Goal: Task Accomplishment & Management: Use online tool/utility

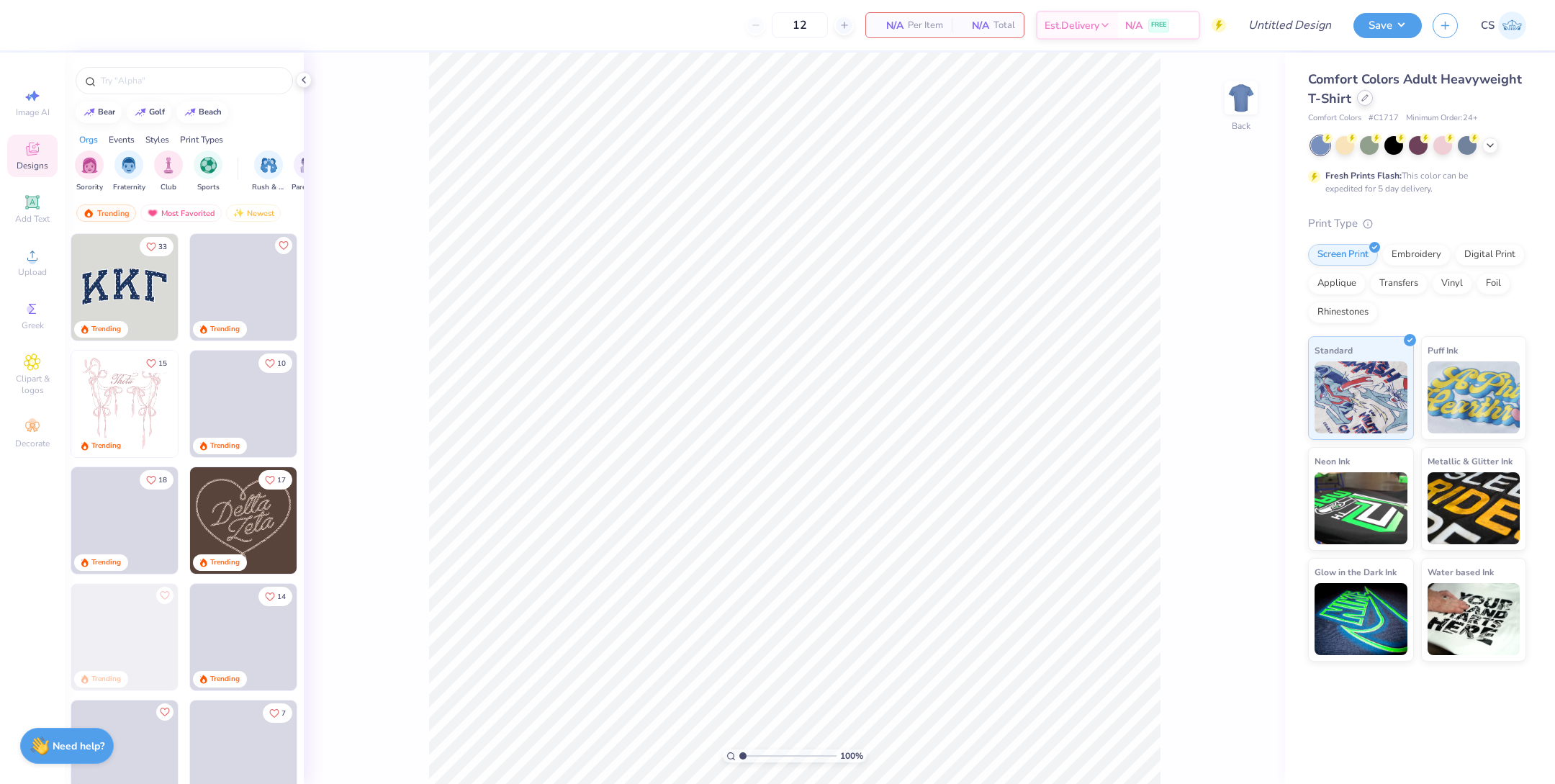
click at [1362, 105] on div at bounding box center [1364, 97] width 16 height 16
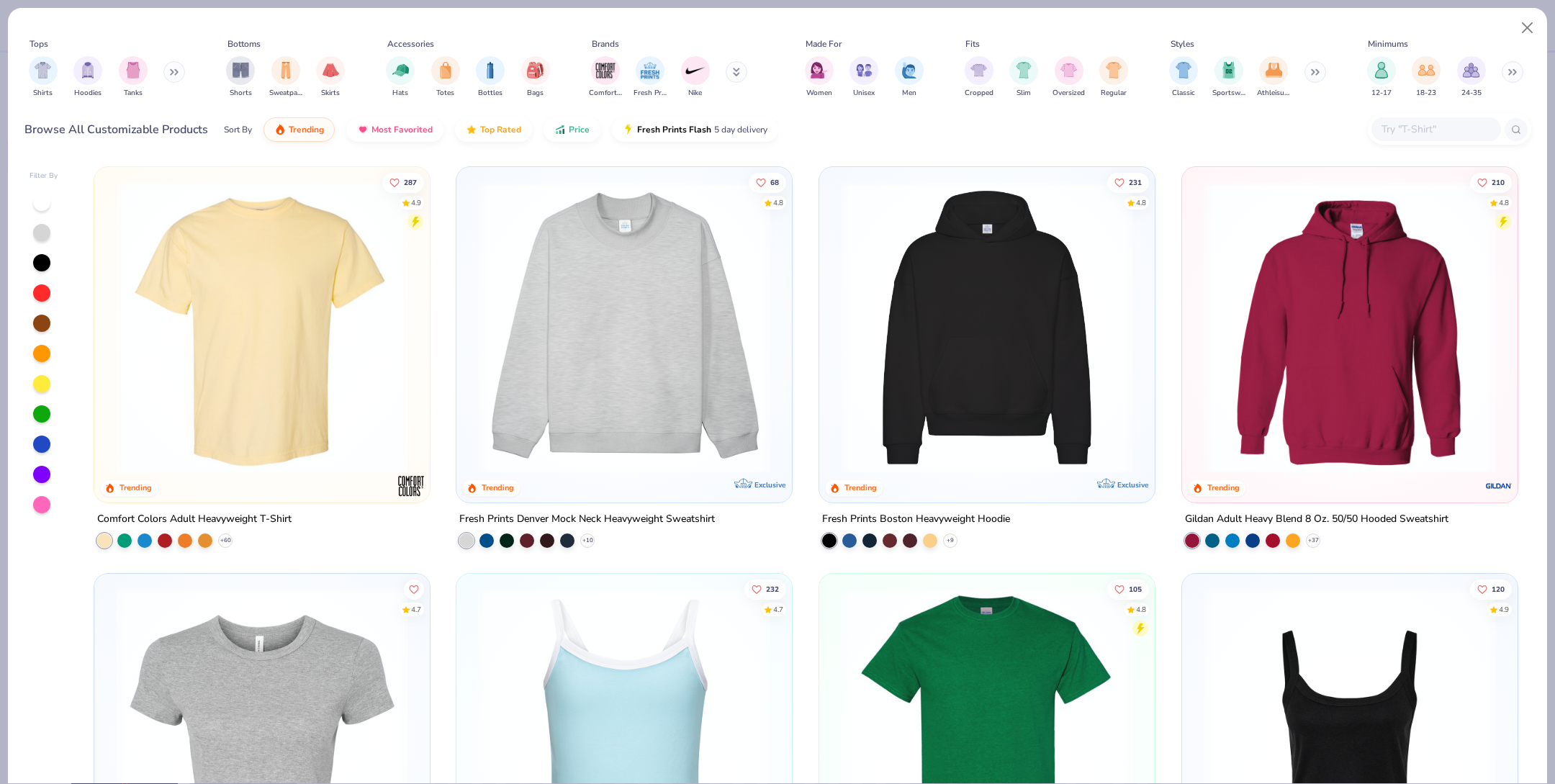
click at [1106, 353] on img at bounding box center [987, 327] width 307 height 292
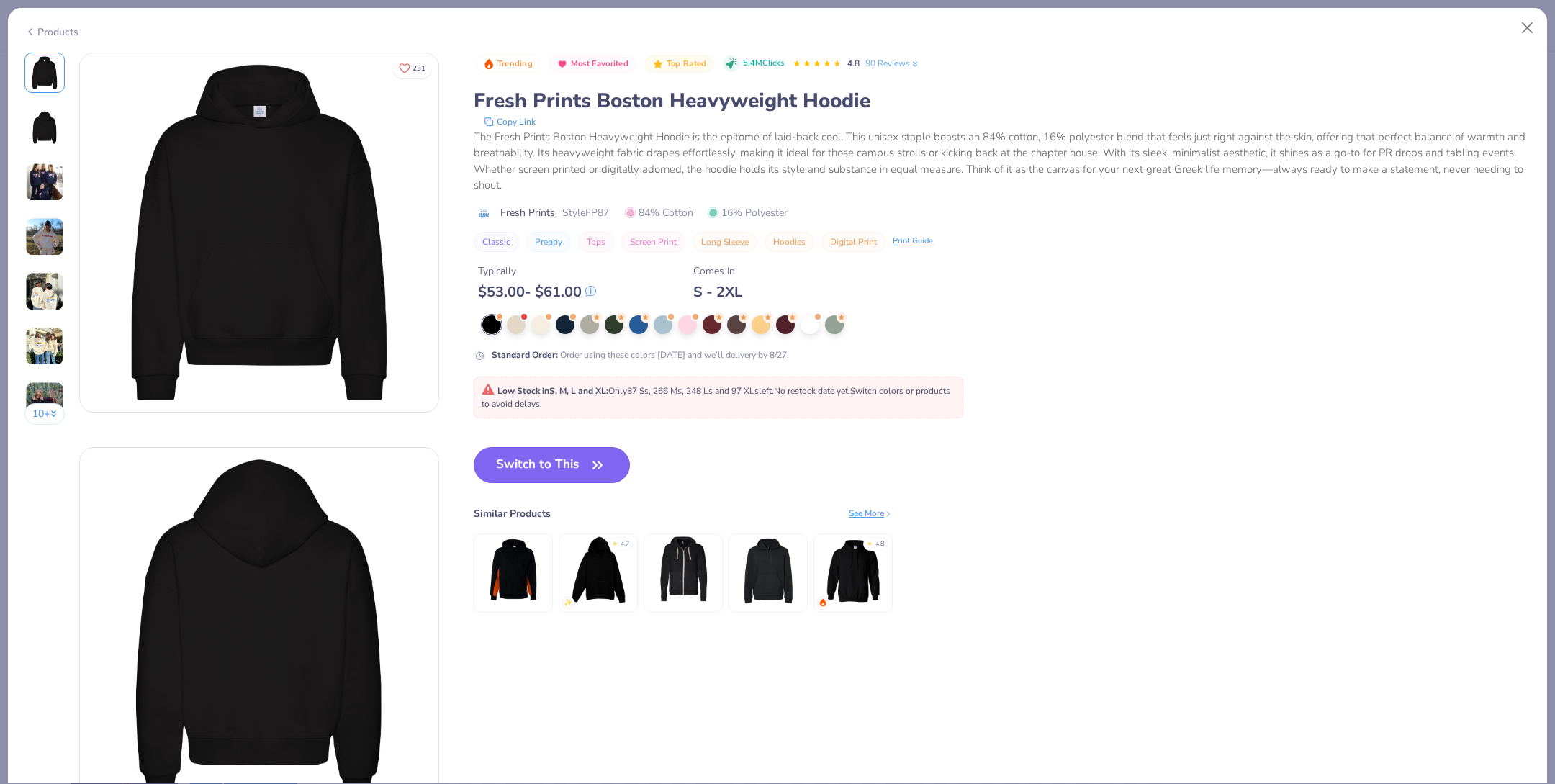
click at [570, 459] on button "Switch to This" at bounding box center [551, 465] width 156 height 36
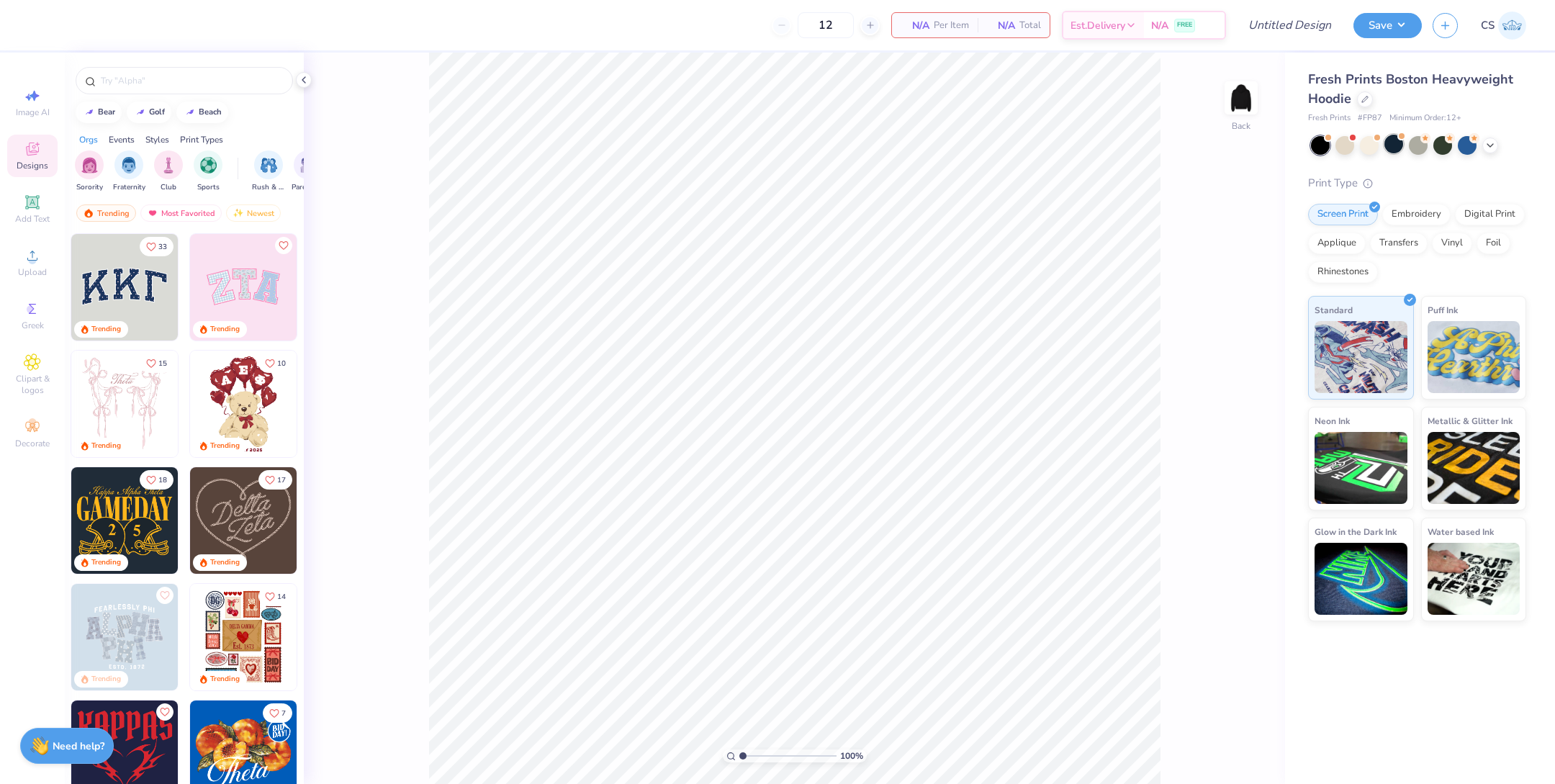
click at [1391, 143] on div at bounding box center [1394, 144] width 19 height 19
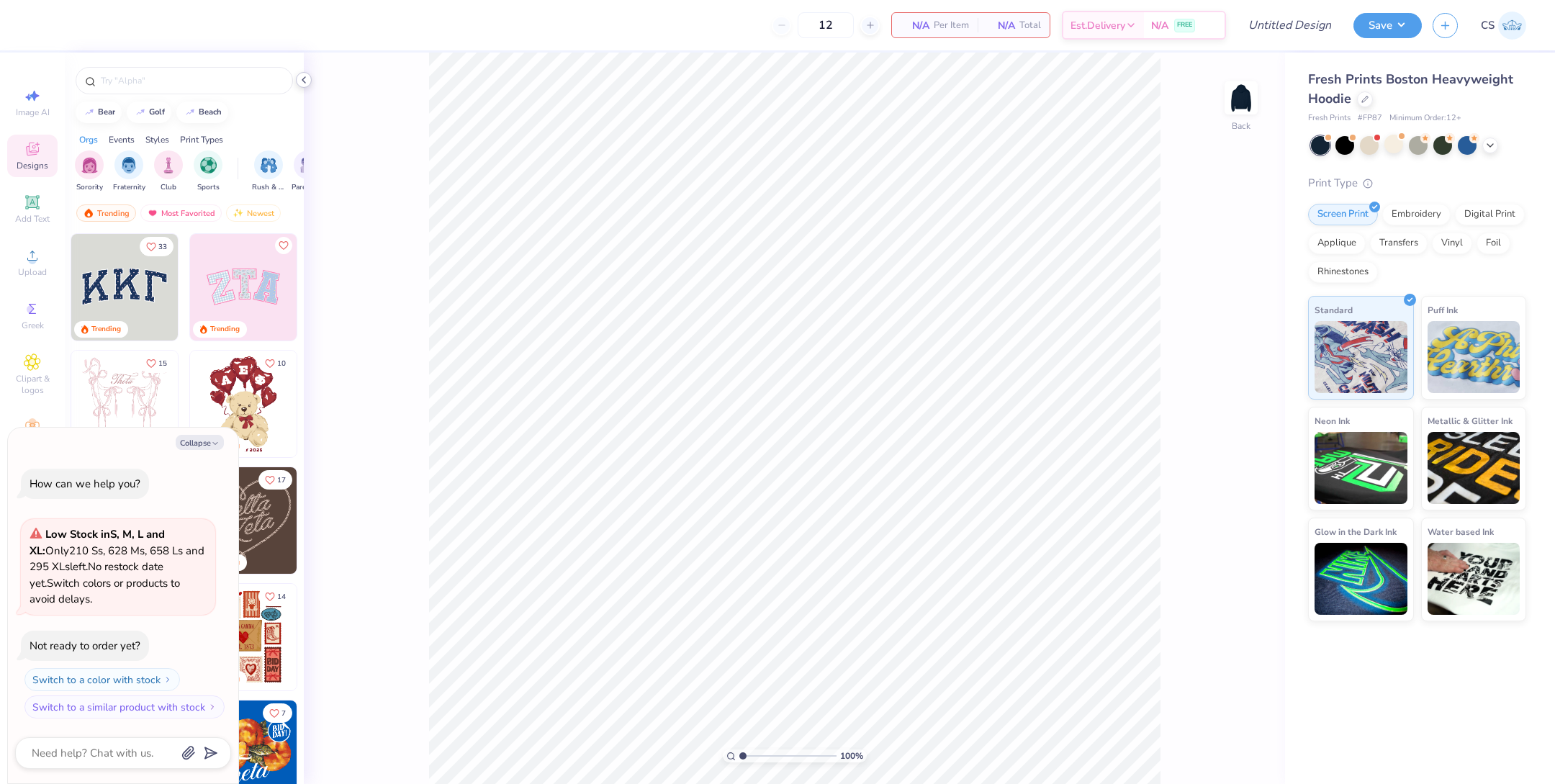
click at [303, 84] on icon at bounding box center [304, 79] width 11 height 11
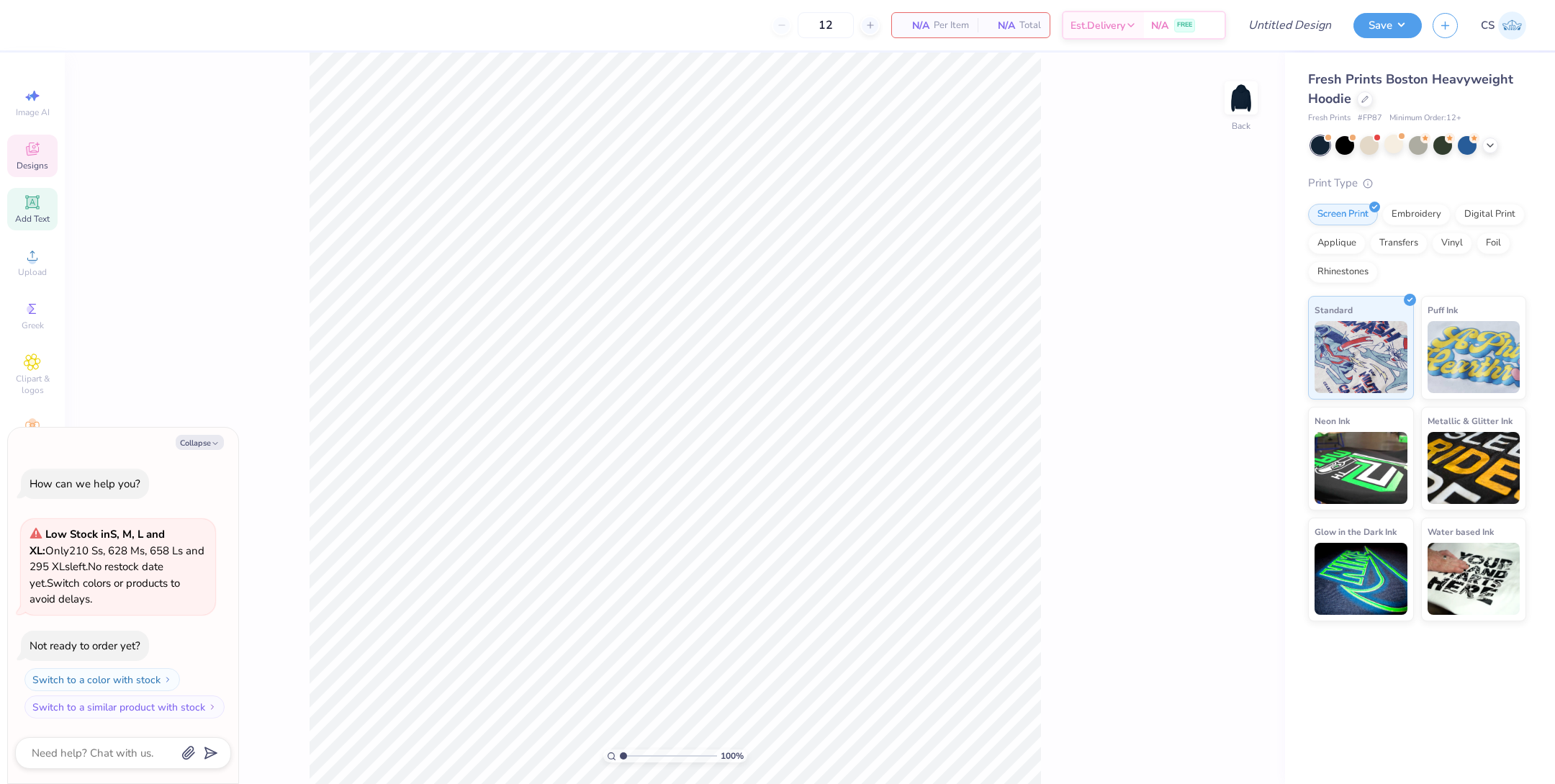
click at [36, 213] on span "Add Text" at bounding box center [32, 219] width 35 height 11
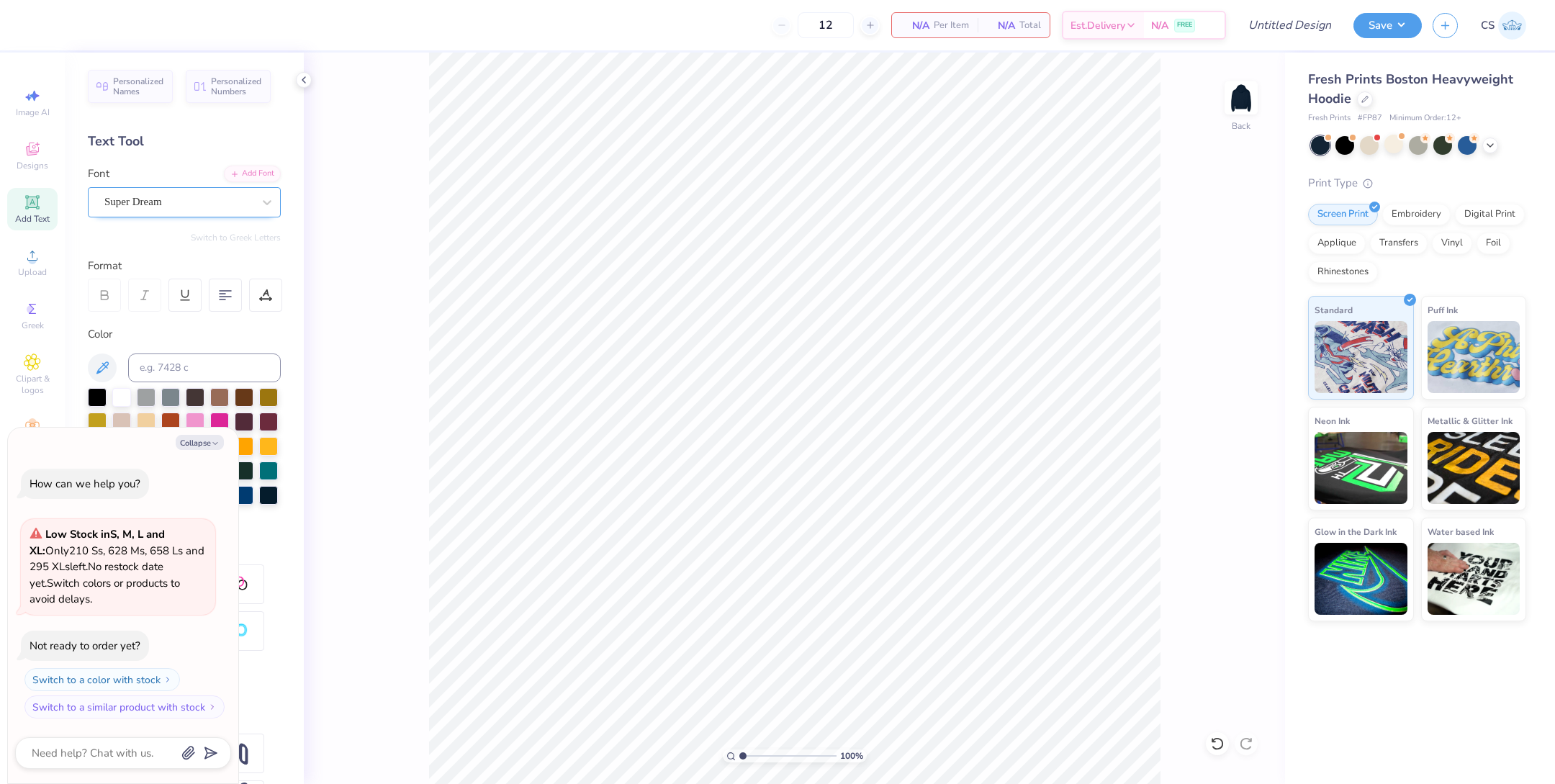
click at [235, 199] on div "Super Dream" at bounding box center [178, 202] width 151 height 22
click at [218, 441] on icon "button" at bounding box center [215, 443] width 8 height 8
type textarea "x"
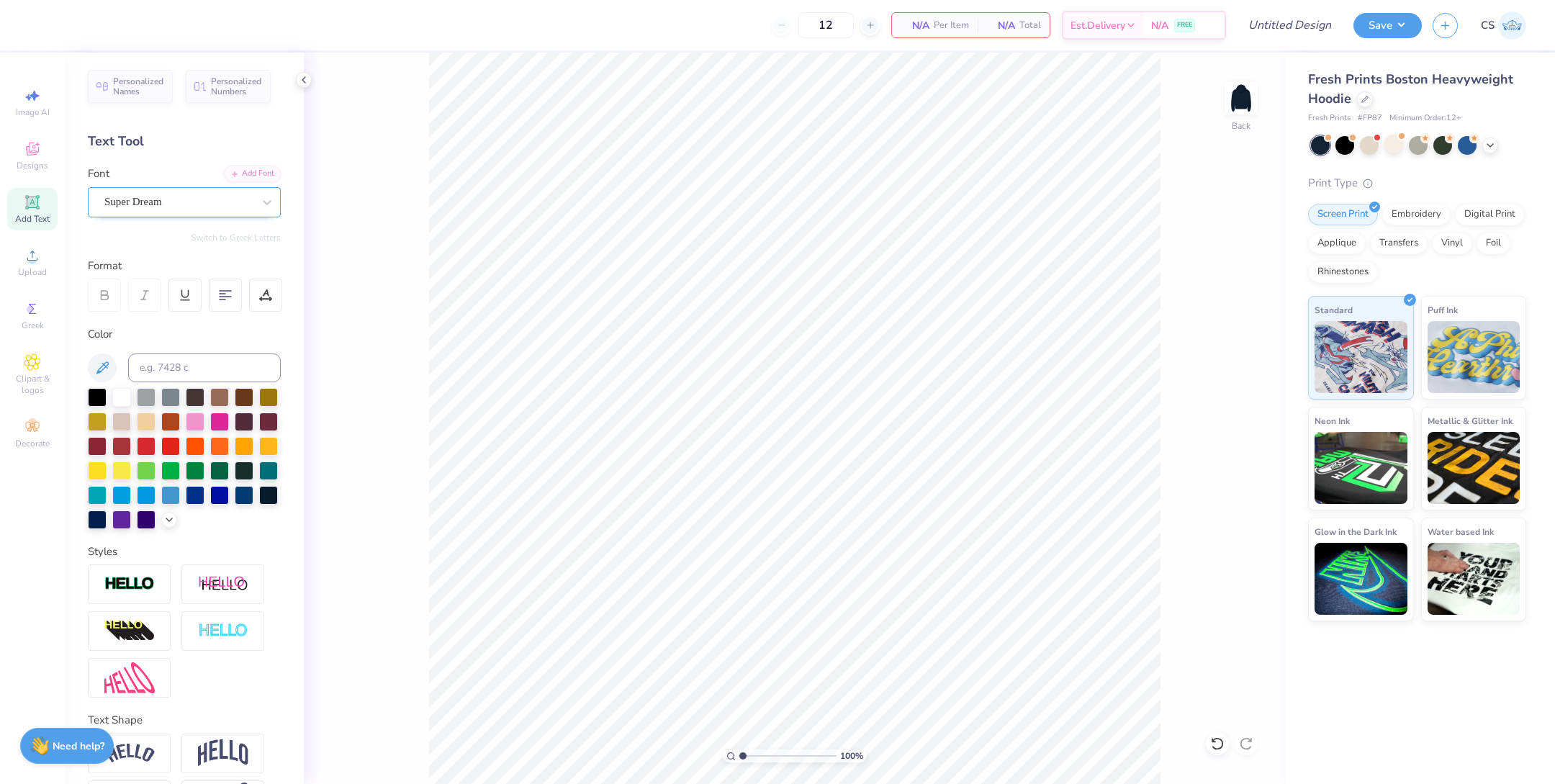
click at [249, 193] on div "Super Dream" at bounding box center [178, 202] width 151 height 22
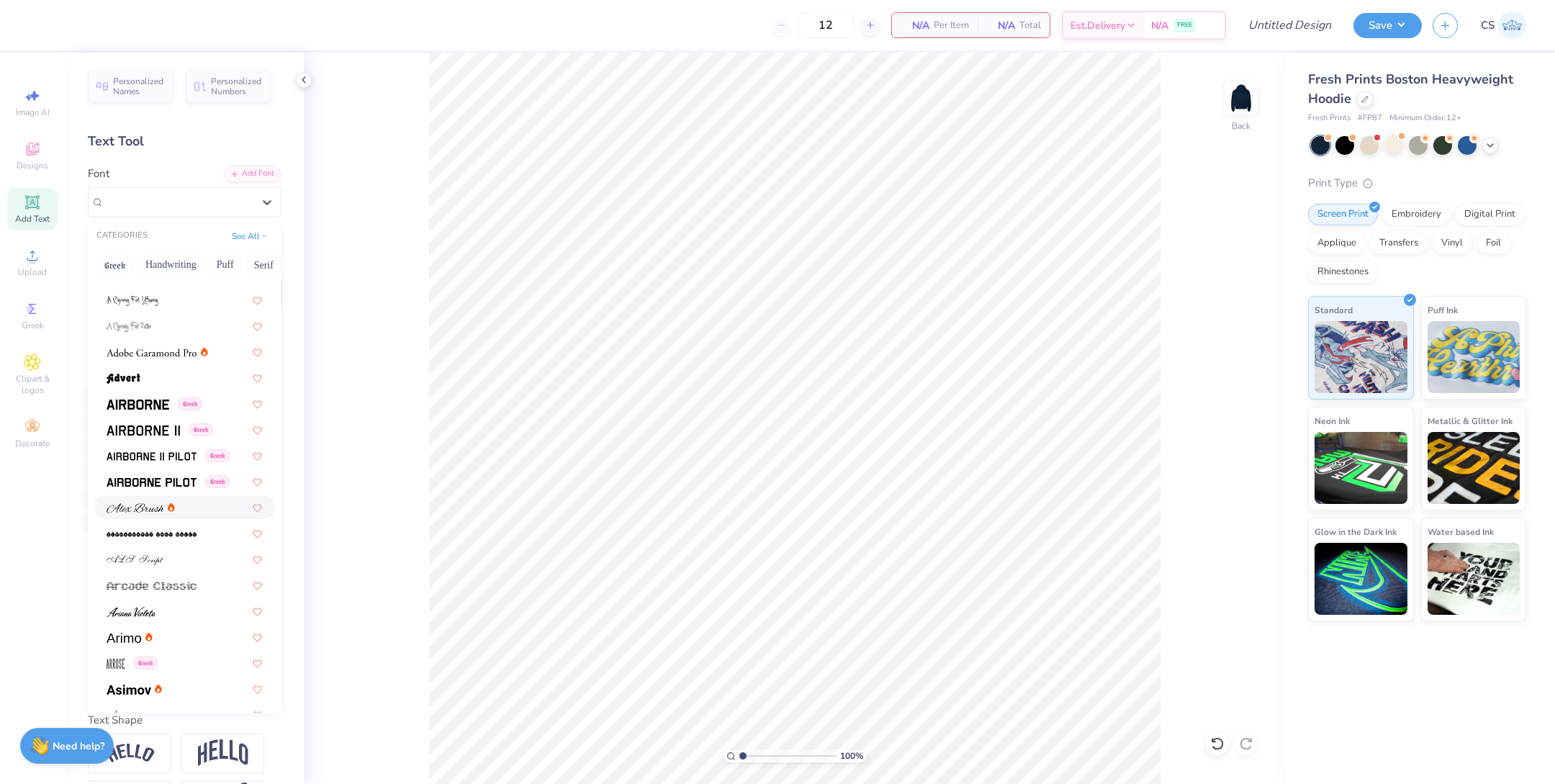
scroll to position [150, 0]
click at [38, 159] on div "Designs" at bounding box center [33, 155] width 50 height 42
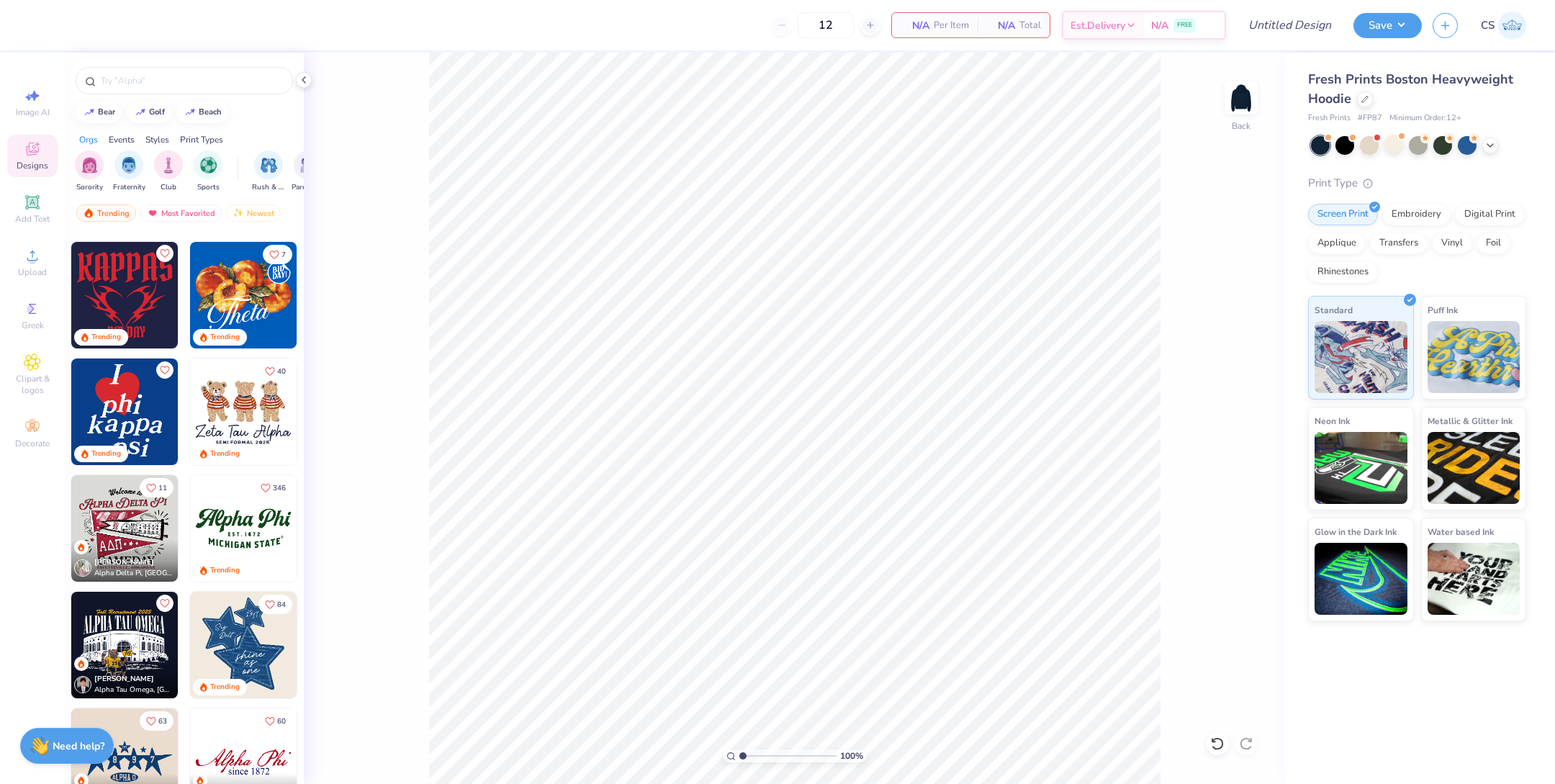
scroll to position [486, 0]
